Goal: Navigation & Orientation: Find specific page/section

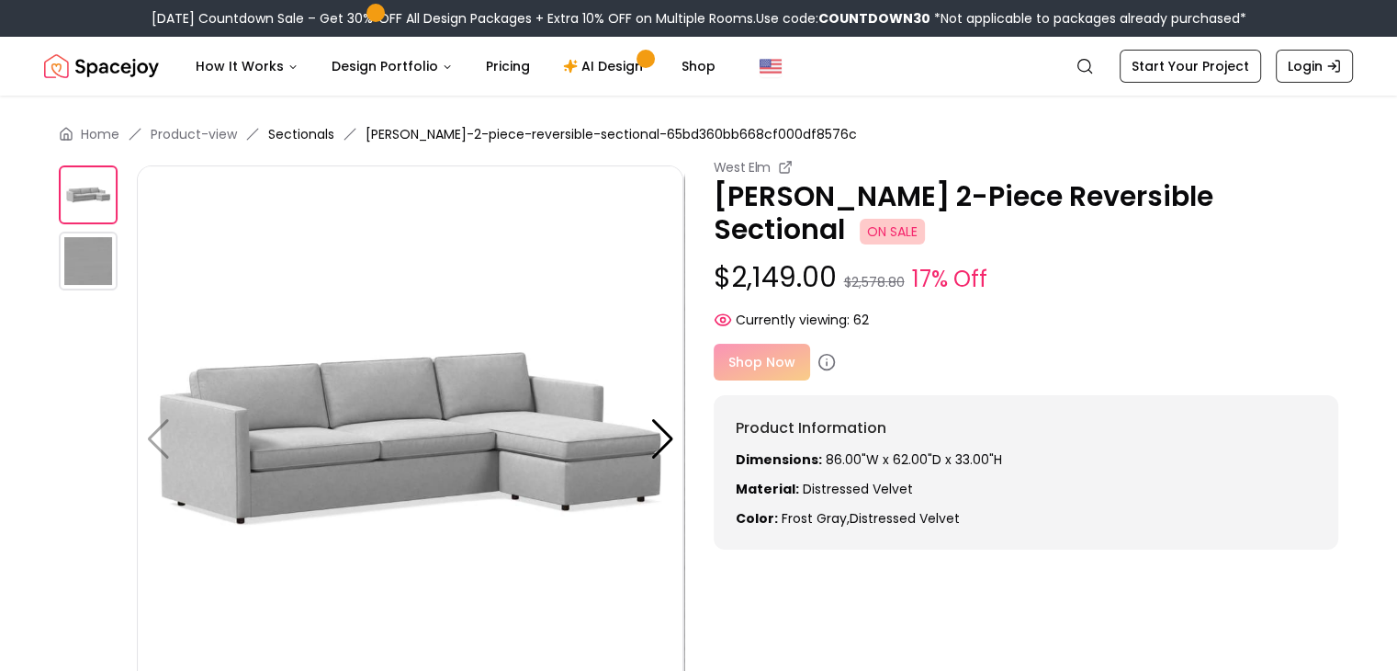
click at [288, 130] on link "Sectionals" at bounding box center [301, 134] width 66 height 18
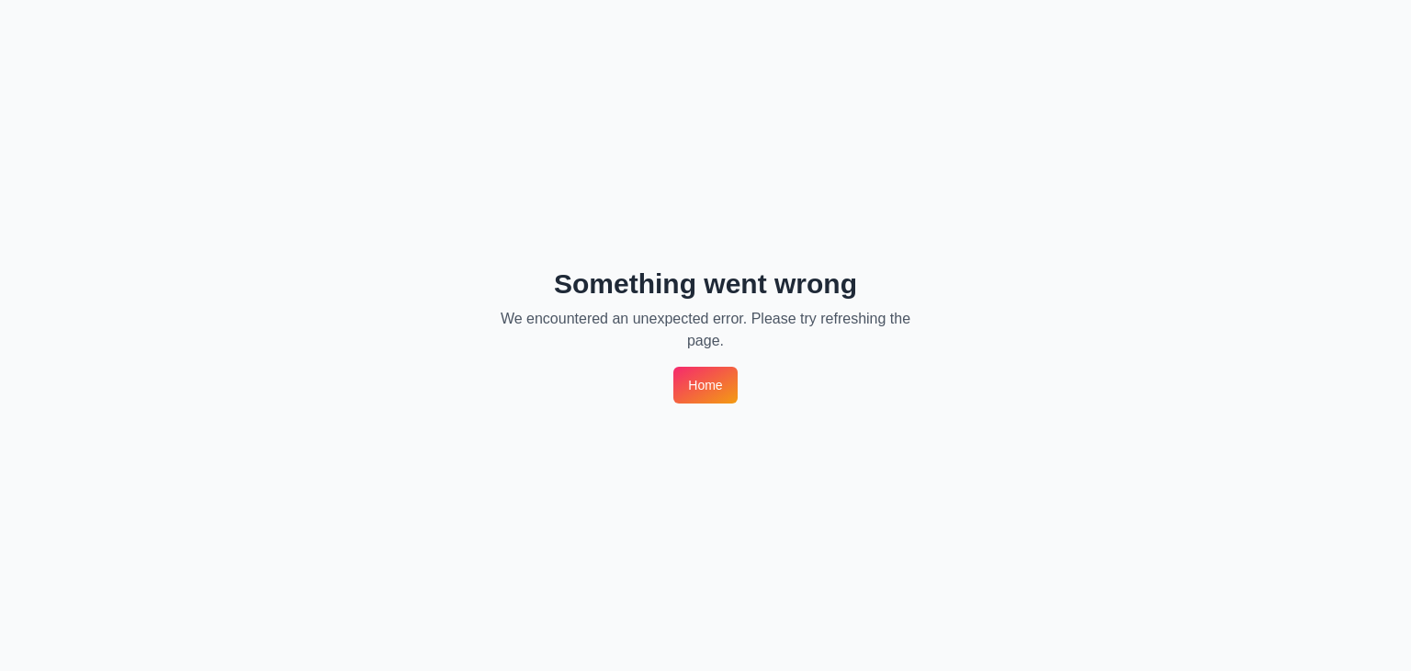
click at [709, 397] on link "Home" at bounding box center [704, 385] width 63 height 37
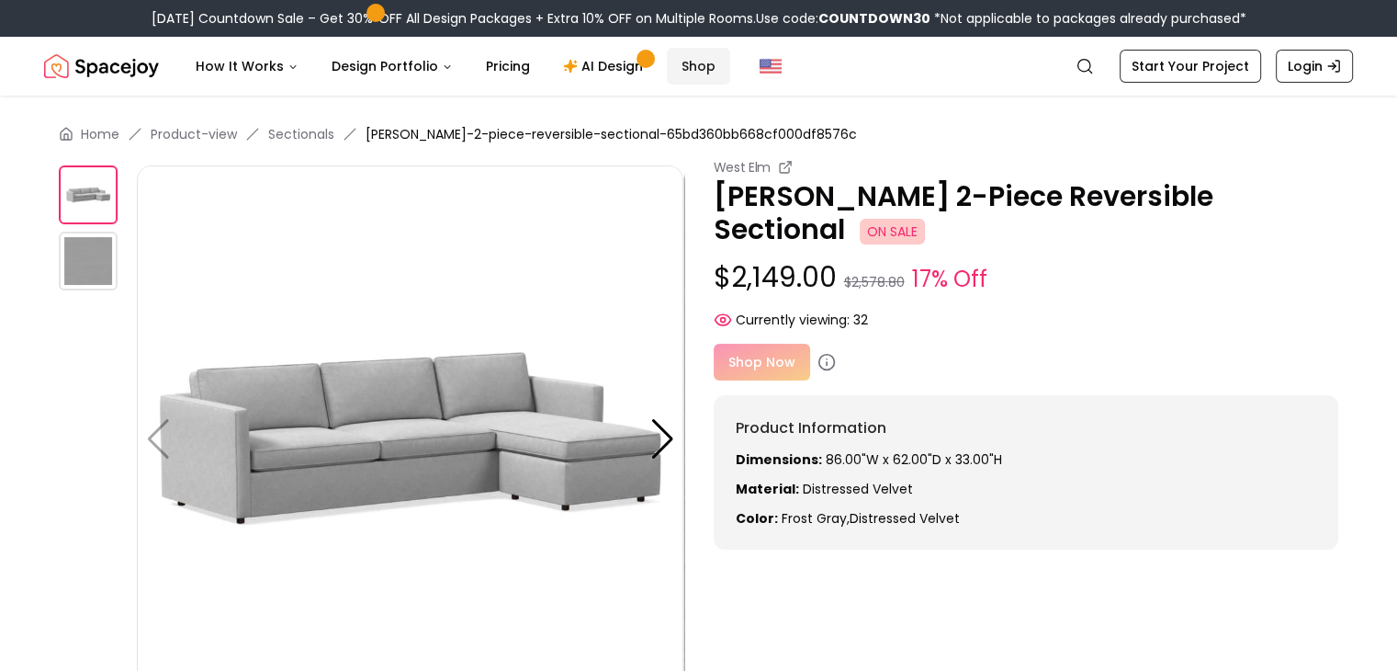
click at [684, 58] on link "Shop" at bounding box center [698, 66] width 63 height 37
